Goal: Find specific page/section: Find specific page/section

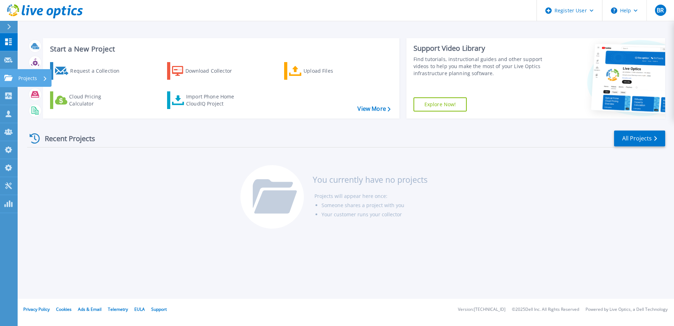
click at [10, 81] on icon at bounding box center [8, 78] width 8 height 6
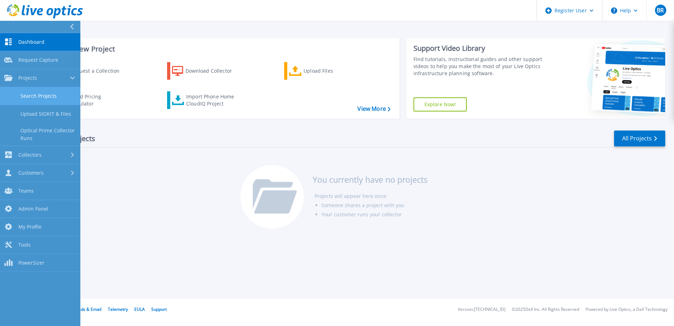
click at [37, 94] on link "Search Projects" at bounding box center [40, 96] width 80 height 18
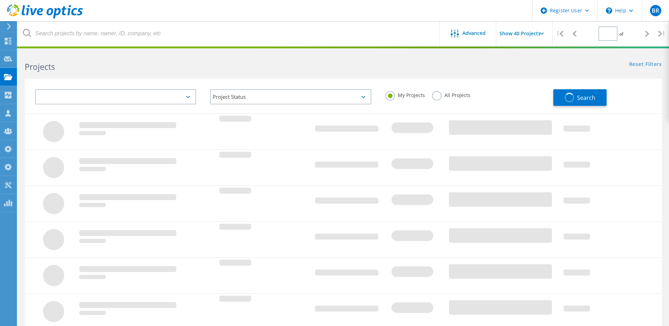
type input "1"
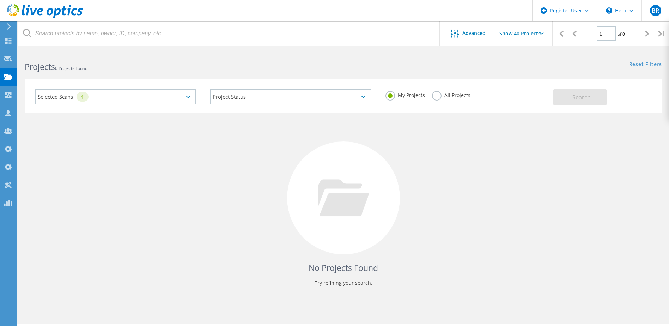
click at [436, 96] on label "All Projects" at bounding box center [451, 94] width 38 height 7
click at [0, 0] on input "All Projects" at bounding box center [0, 0] width 0 height 0
click at [114, 100] on div "Selected Scans 1" at bounding box center [115, 96] width 161 height 15
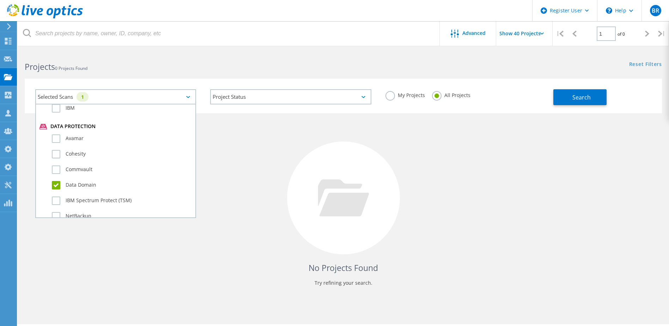
scroll to position [388, 0]
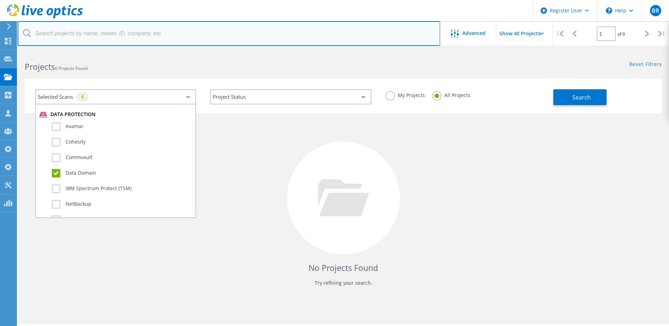
click at [84, 37] on input "text" at bounding box center [229, 33] width 422 height 25
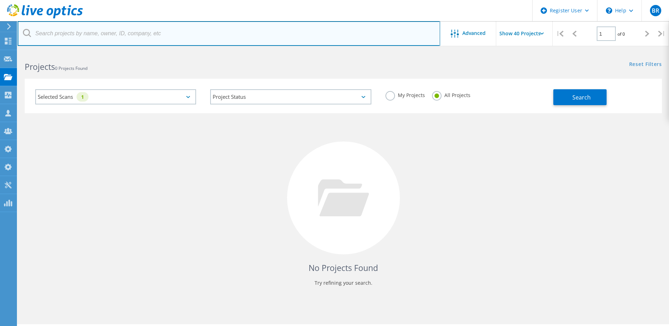
paste input "3042234"
type input "3042234"
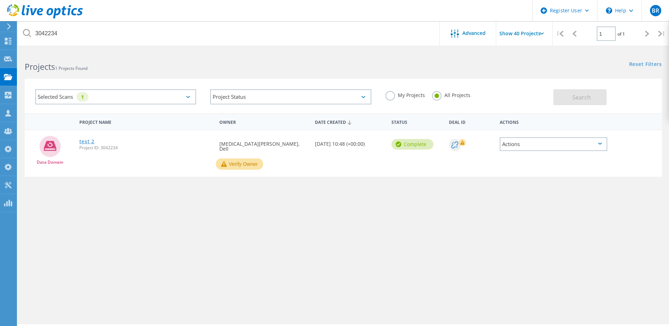
click at [85, 140] on link "test 2" at bounding box center [86, 141] width 15 height 5
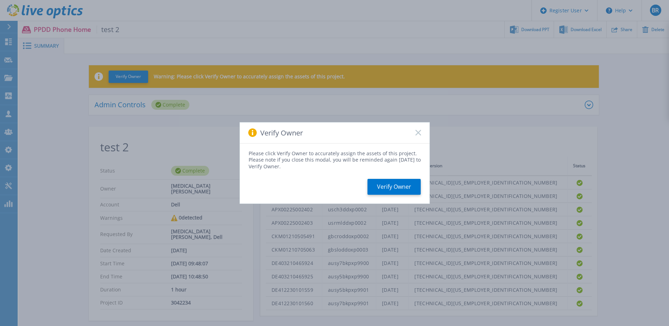
click at [419, 134] on rect at bounding box center [418, 133] width 6 height 6
